Goal: Check status: Check status

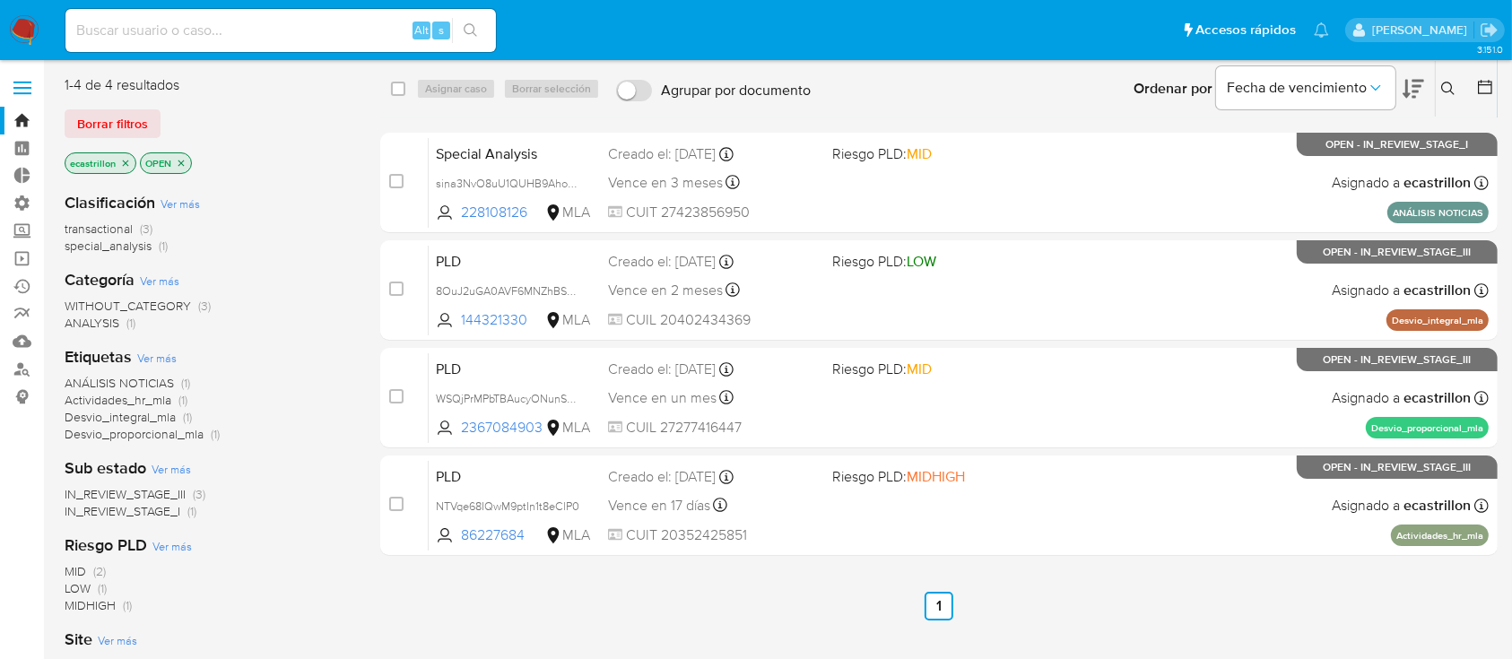
click at [123, 132] on span "Borrar filtros" at bounding box center [112, 123] width 71 height 25
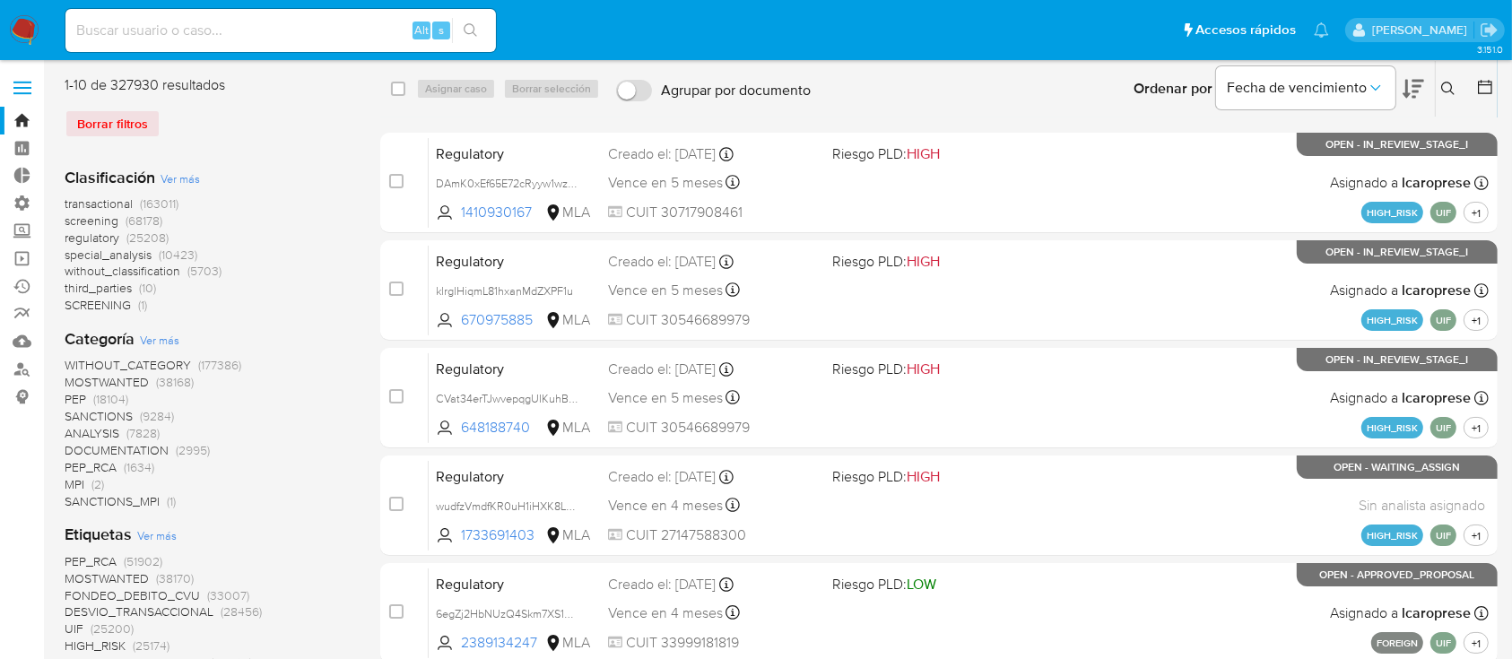
click at [152, 36] on input at bounding box center [280, 30] width 430 height 23
paste input "496241522"
type input "496241522"
click at [469, 45] on div "496241522 Alt s" at bounding box center [280, 30] width 430 height 43
click at [461, 30] on button "search-icon" at bounding box center [470, 30] width 37 height 25
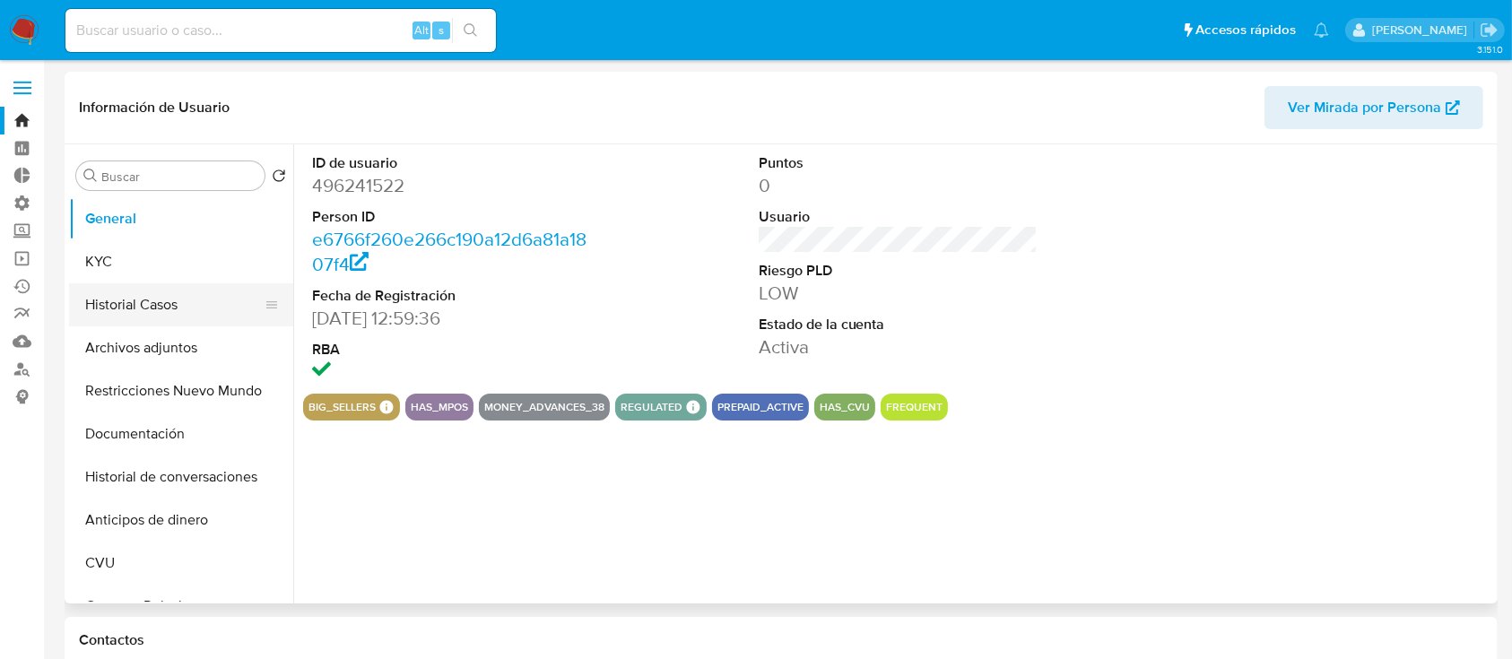
click at [185, 300] on button "Historial Casos" at bounding box center [174, 304] width 210 height 43
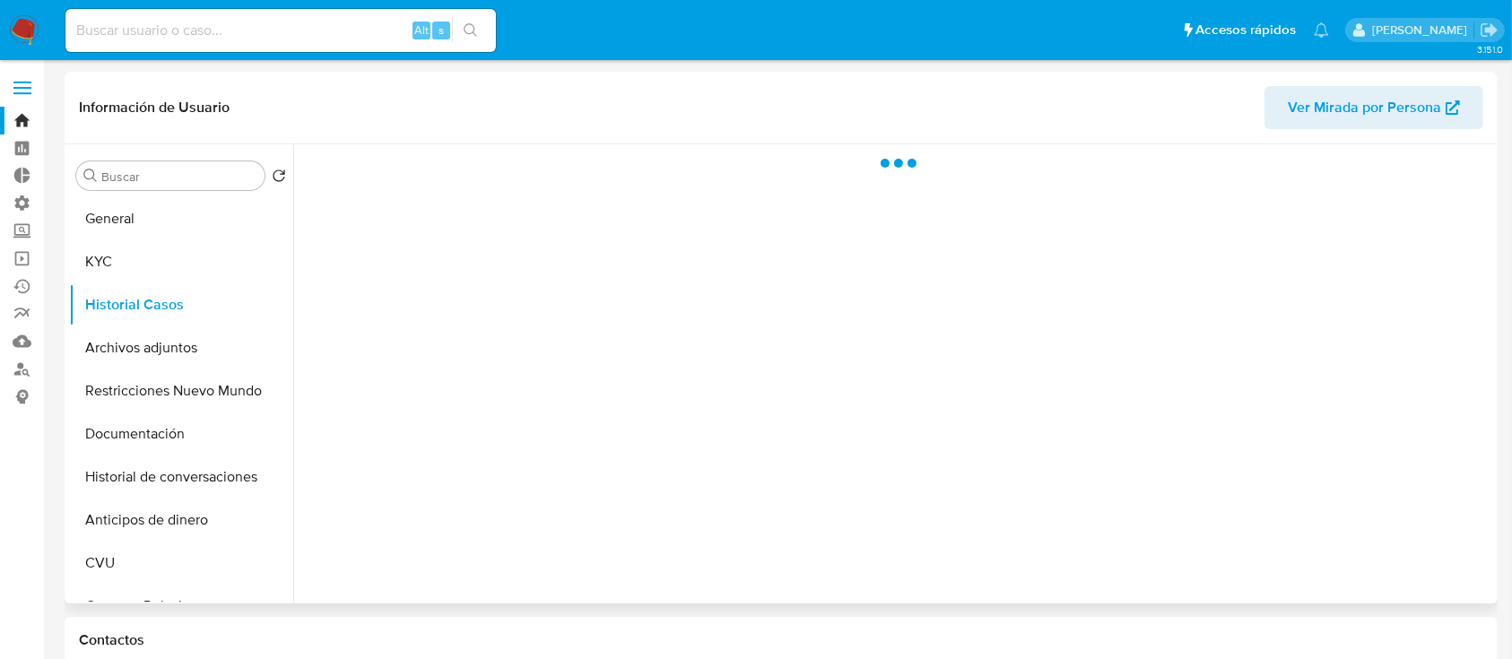
select select "10"
